Goal: Information Seeking & Learning: Check status

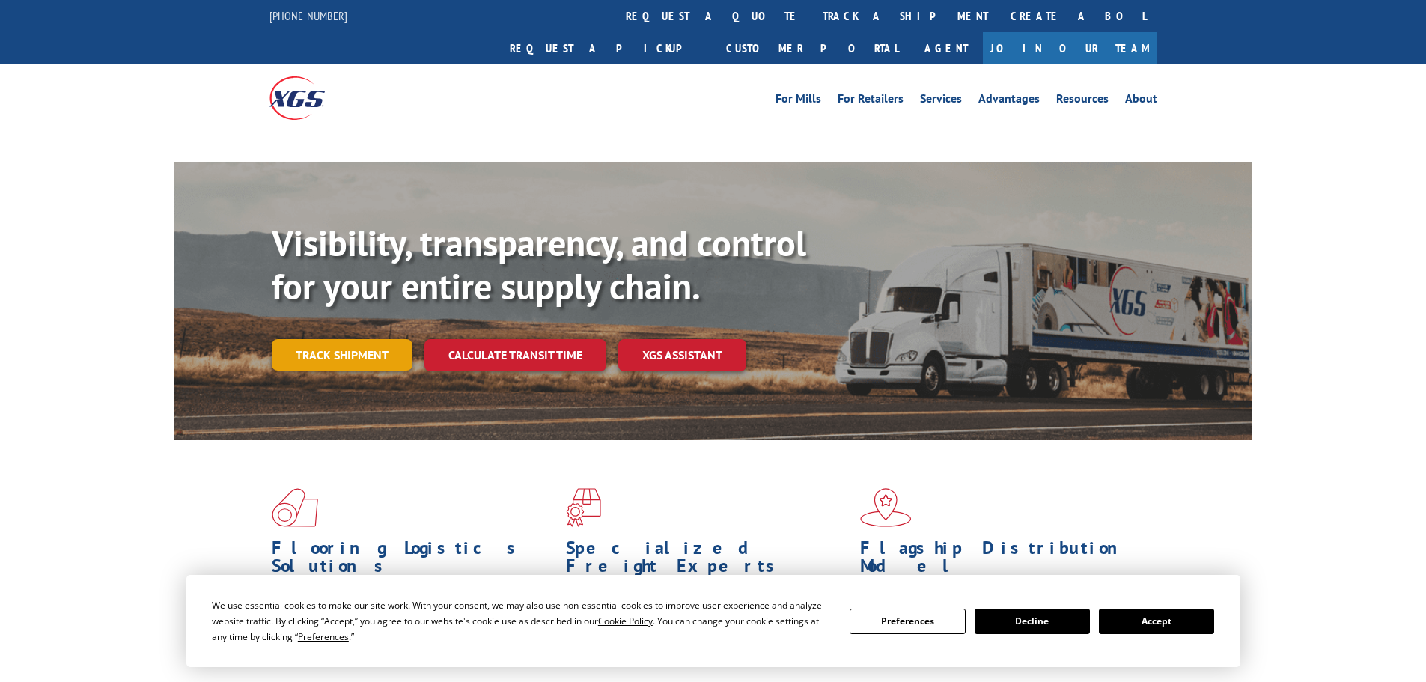
click at [355, 339] on link "Track shipment" at bounding box center [342, 354] width 141 height 31
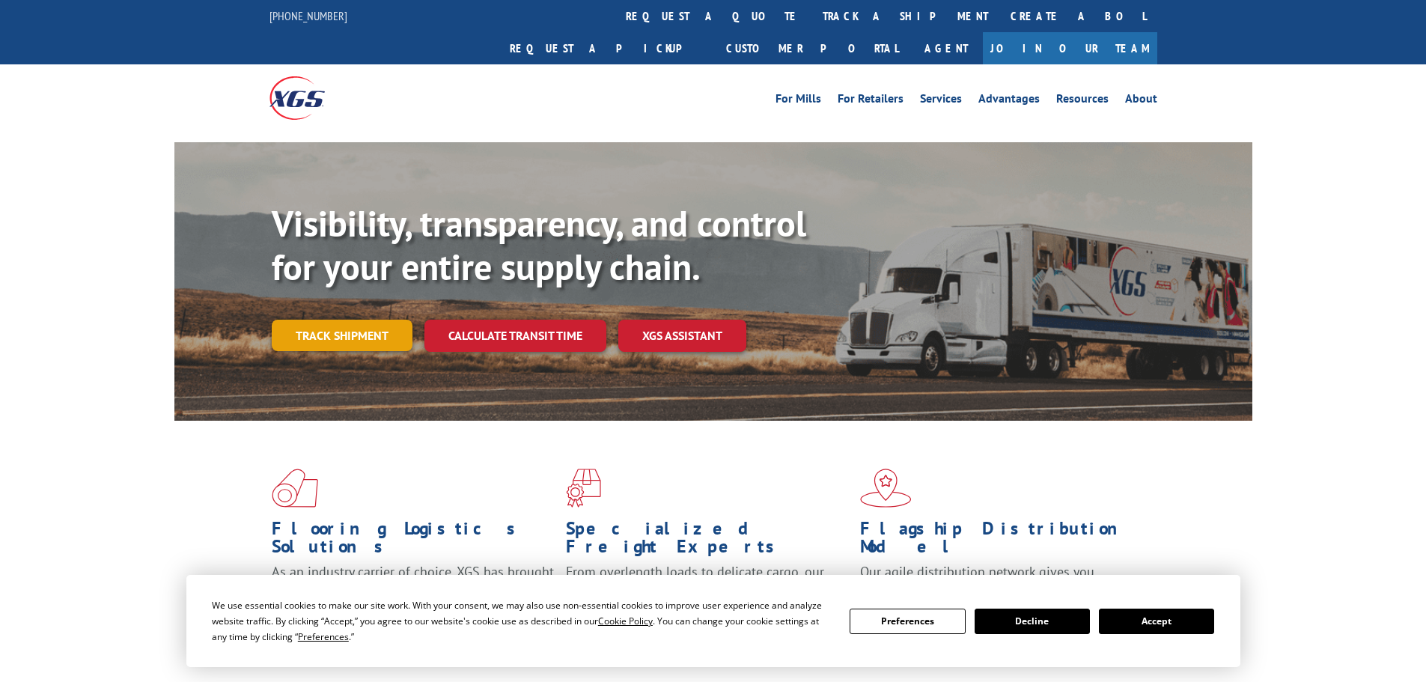
click at [364, 320] on link "Track shipment" at bounding box center [342, 335] width 141 height 31
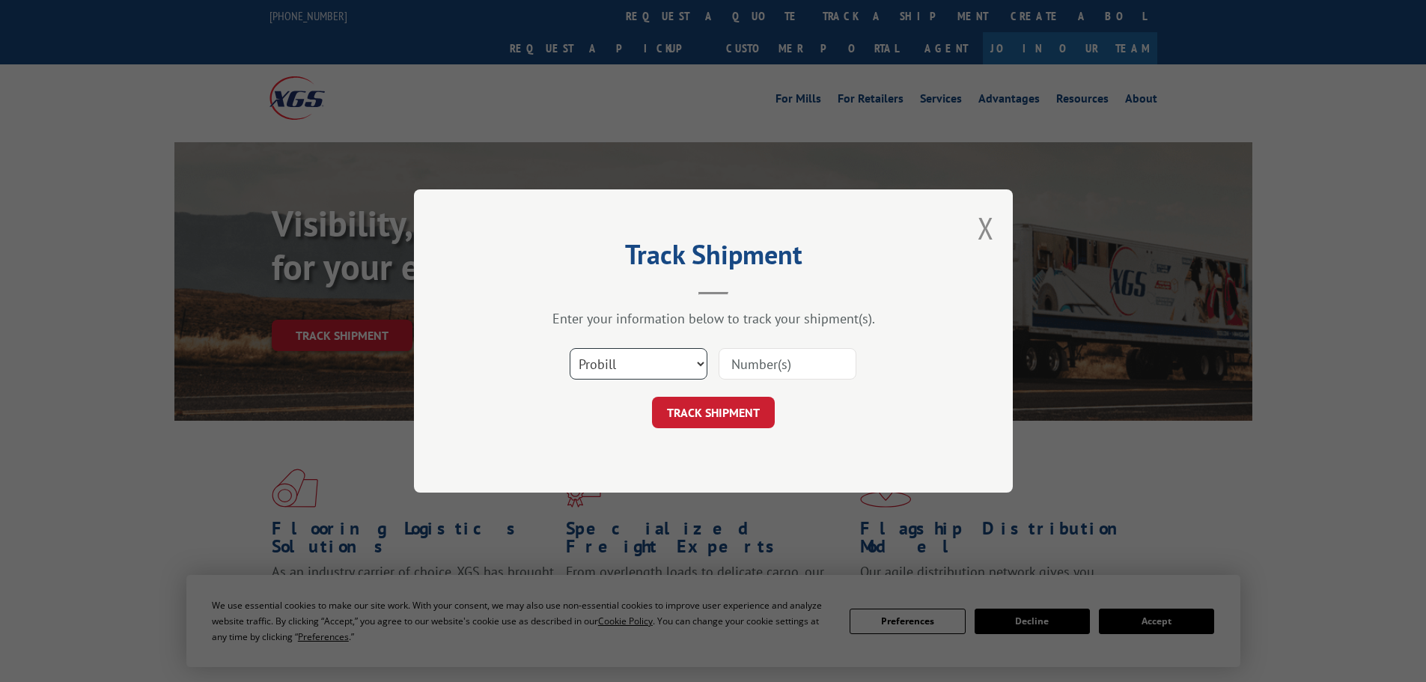
click at [677, 364] on select "Select category... Probill BOL PO" at bounding box center [639, 363] width 138 height 31
select select "po"
click at [570, 348] on select "Select category... Probill BOL PO" at bounding box center [639, 363] width 138 height 31
paste input "52507856"
type input "52507856"
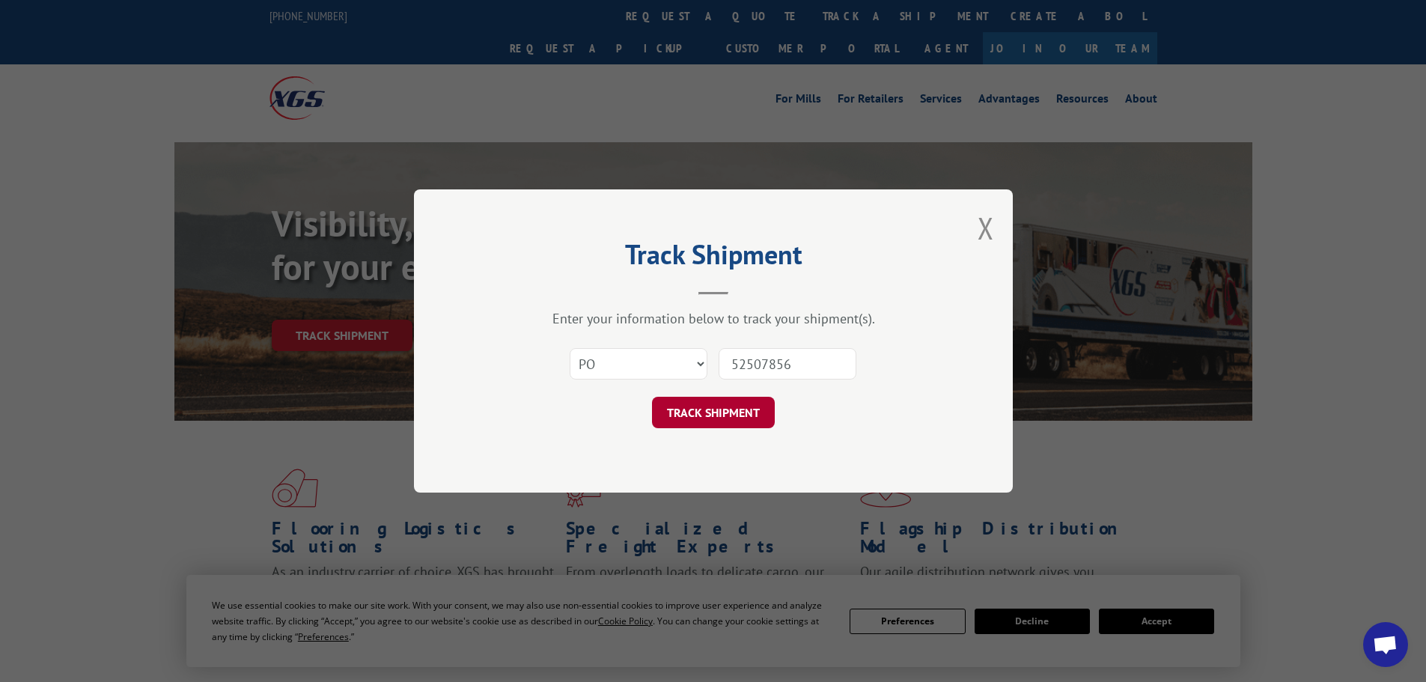
click at [735, 406] on button "TRACK SHIPMENT" at bounding box center [713, 412] width 123 height 31
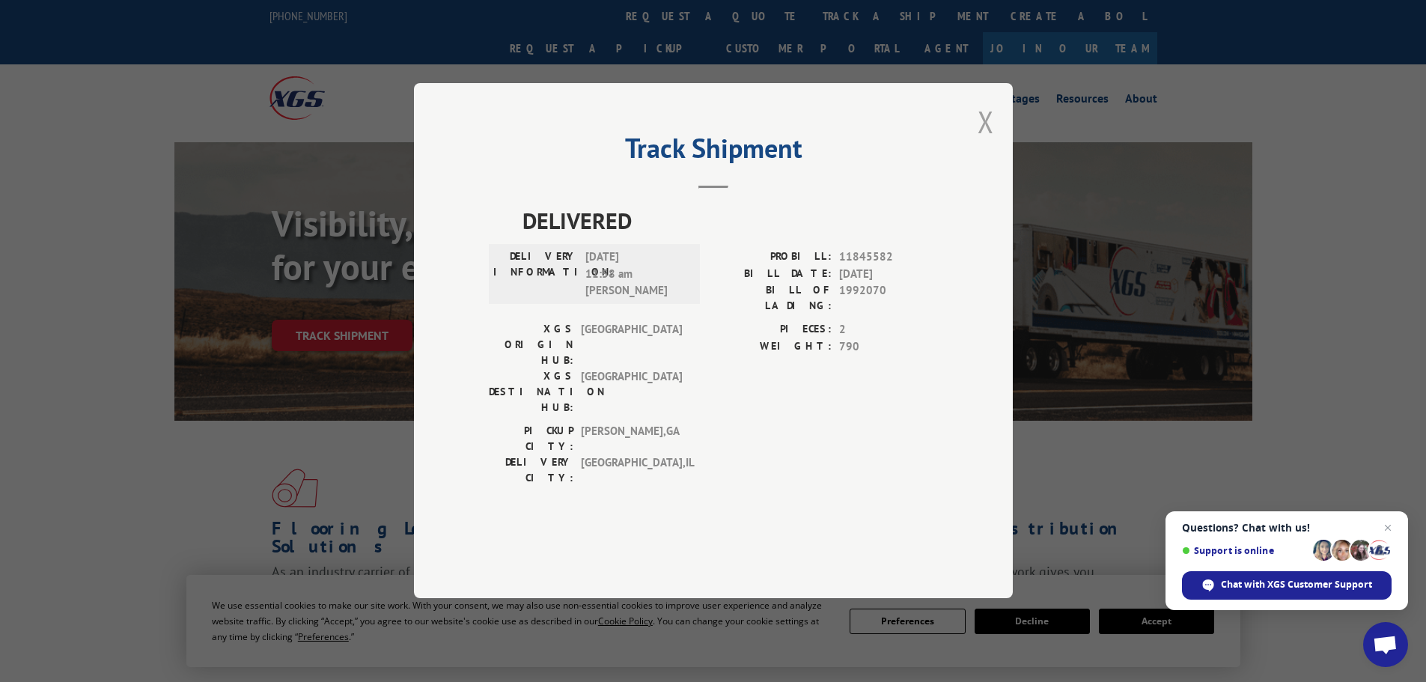
click at [986, 141] on button "Close modal" at bounding box center [985, 122] width 16 height 40
